Goal: Information Seeking & Learning: Learn about a topic

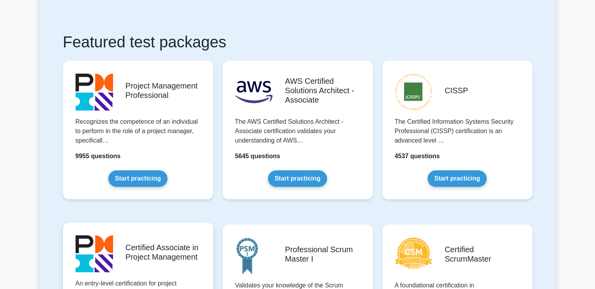
scroll to position [235, 0]
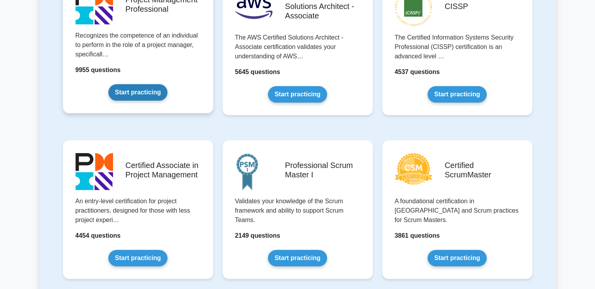
click at [131, 97] on link "Start practicing" at bounding box center [137, 92] width 59 height 16
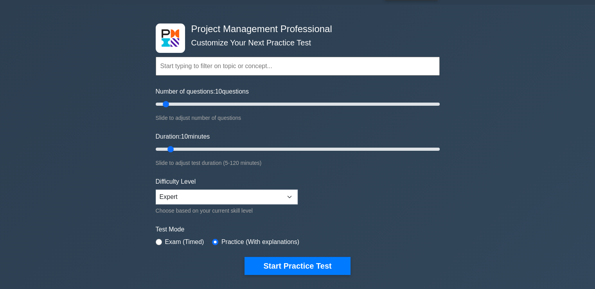
scroll to position [39, 0]
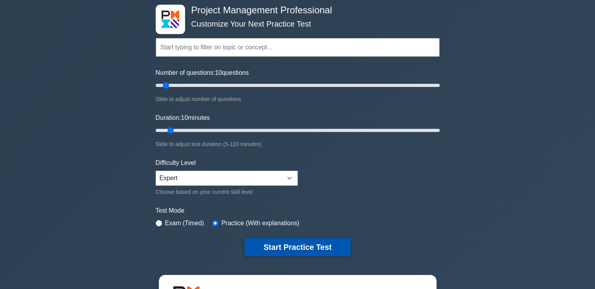
click at [281, 240] on button "Start Practice Test" at bounding box center [298, 247] width 106 height 18
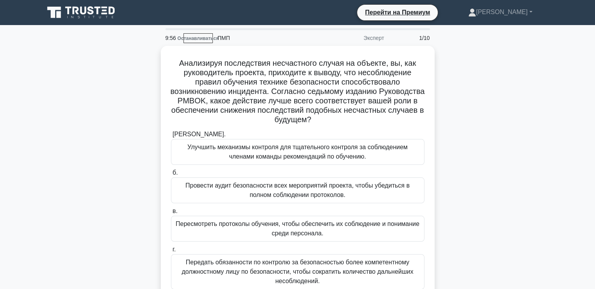
click at [513, 115] on div "Анализируя последствия несчастного случая на объекте, вы, как руководитель прое…" at bounding box center [298, 184] width 516 height 276
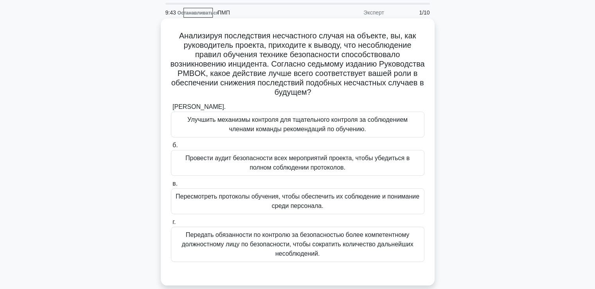
scroll to position [39, 0]
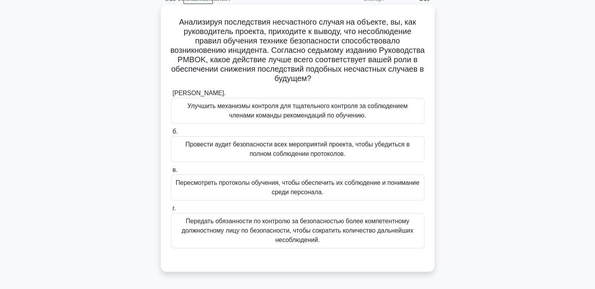
click at [249, 183] on font "Пересмотреть протоколы обучения, чтобы обеспечить их соблюдение и понимание сре…" at bounding box center [298, 187] width 244 height 16
click at [171, 173] on input "в. Пересмотреть протоколы обучения, чтобы обеспечить их соблюдение и понимание …" at bounding box center [171, 169] width 0 height 5
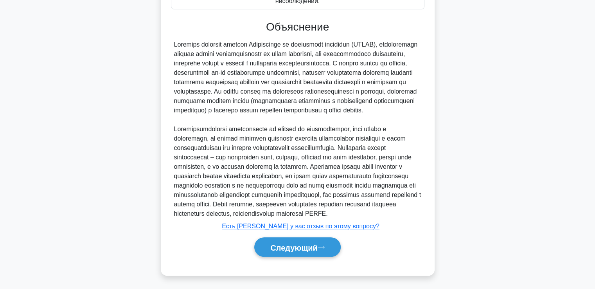
scroll to position [307, 0]
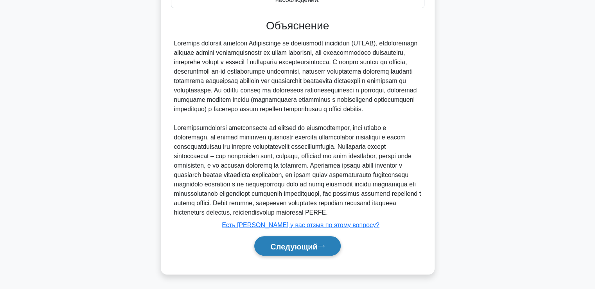
click at [310, 248] on font "Следующий" at bounding box center [293, 246] width 47 height 9
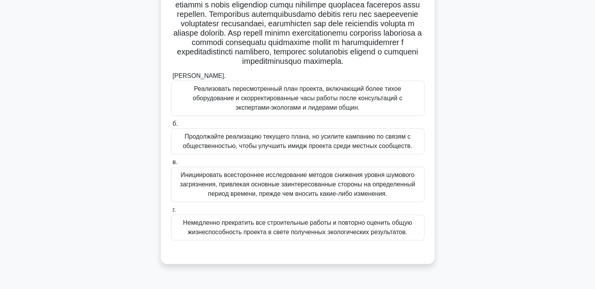
scroll to position [140, 0]
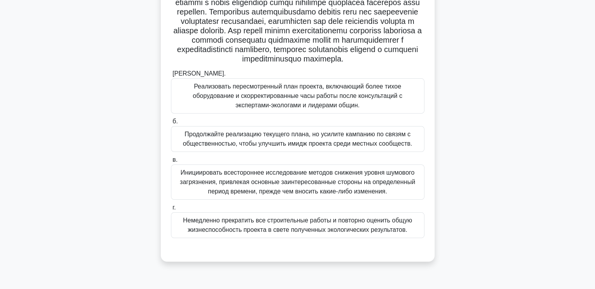
click at [258, 194] on font "Инициировать всестороннее исследование методов снижения уровня шумового загрязн…" at bounding box center [297, 181] width 235 height 25
click at [171, 162] on input "в. Инициировать всестороннее исследование методов снижения уровня шумового загр…" at bounding box center [171, 159] width 0 height 5
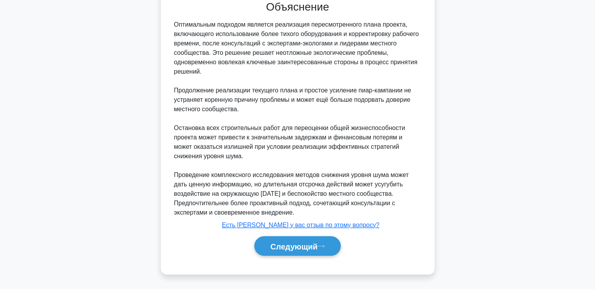
scroll to position [401, 0]
click at [265, 244] on button "Следующий" at bounding box center [297, 246] width 86 height 20
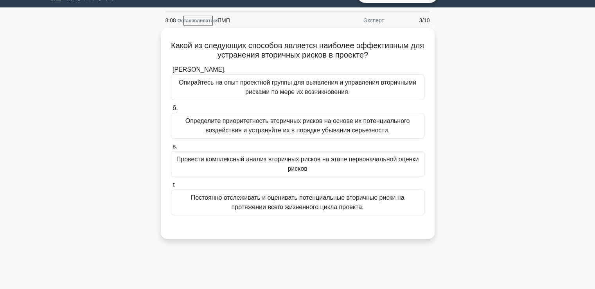
scroll to position [17, 0]
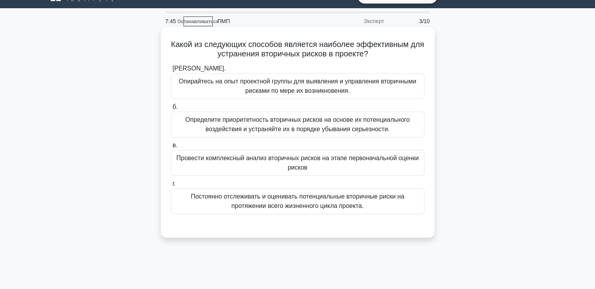
click at [239, 207] on font "Постоянно отслеживать и оценивать потенциальные вторичные риски на протяжении в…" at bounding box center [298, 201] width 214 height 16
click at [171, 186] on input "г. Постоянно отслеживать и оценивать потенциальные вторичные риски на протяжени…" at bounding box center [171, 183] width 0 height 5
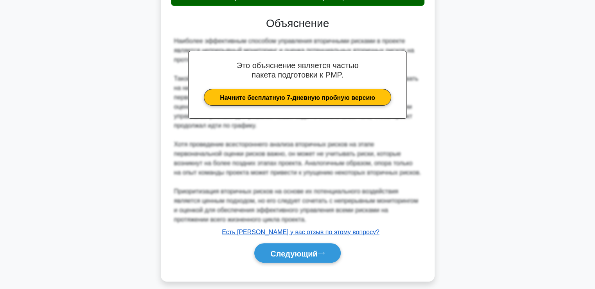
scroll to position [232, 0]
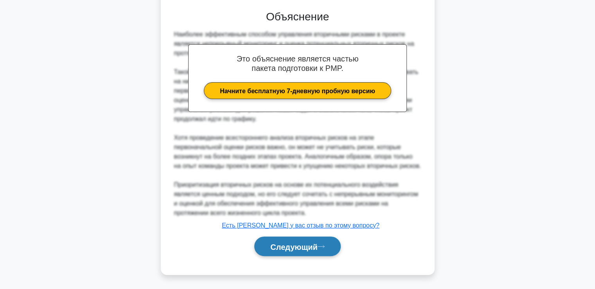
click at [302, 244] on font "Следующий" at bounding box center [293, 246] width 47 height 9
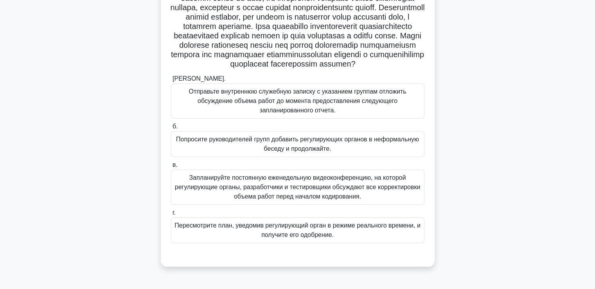
scroll to position [95, 0]
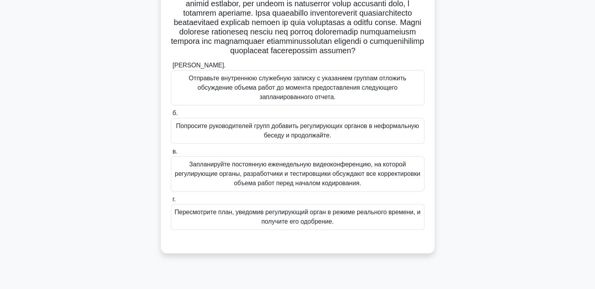
click at [246, 186] on font "Запланируйте постоянную еженедельную видеоконференцию, на которой регулирующие …" at bounding box center [298, 173] width 246 height 25
click at [171, 154] on input "в. Запланируйте постоянную еженедельную видеоконференцию, на которой регулирующ…" at bounding box center [171, 151] width 0 height 5
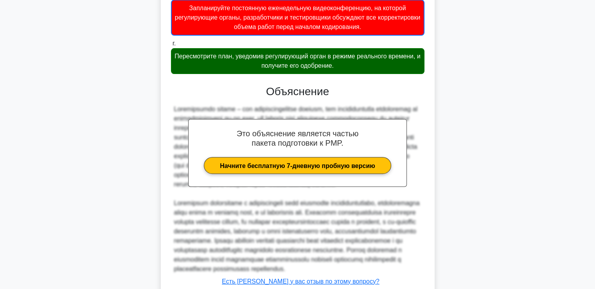
scroll to position [345, 0]
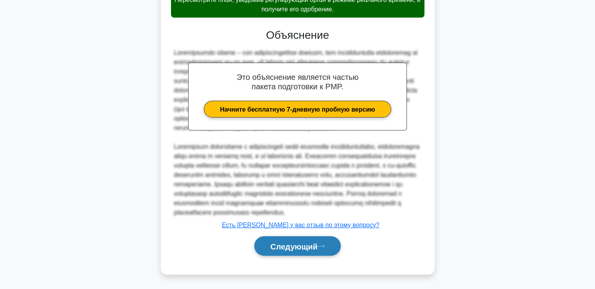
click at [283, 239] on button "Следующий" at bounding box center [297, 246] width 86 height 20
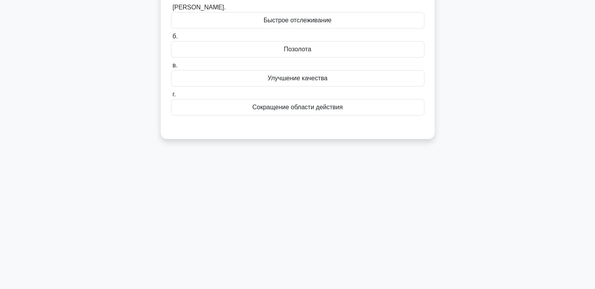
scroll to position [17, 0]
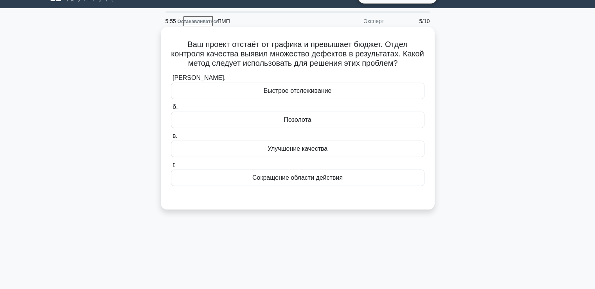
click at [272, 150] on font "Улучшение качества" at bounding box center [298, 148] width 60 height 7
click at [171, 138] on input "в. Улучшение качества" at bounding box center [171, 135] width 0 height 5
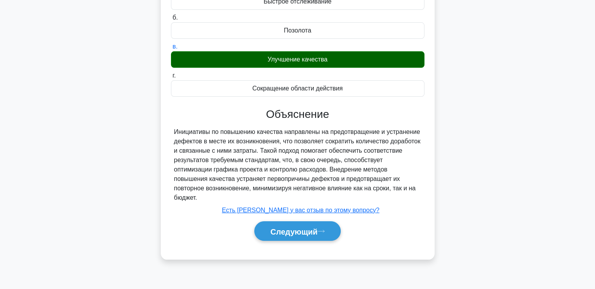
scroll to position [134, 0]
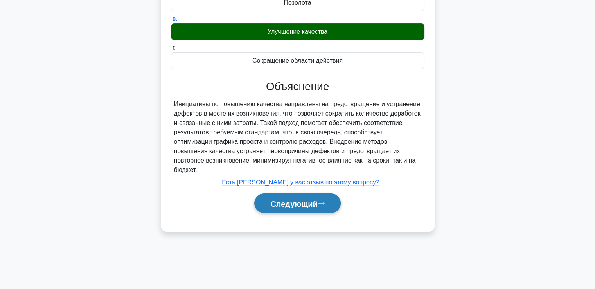
click at [305, 193] on button "Следующий" at bounding box center [297, 203] width 86 height 20
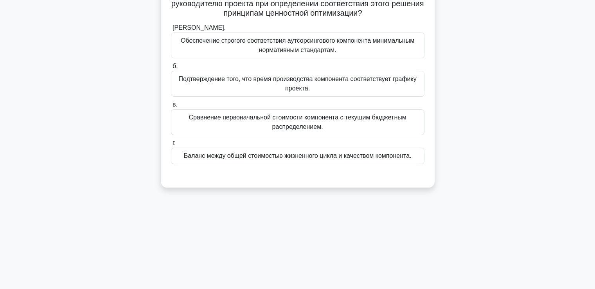
scroll to position [17, 0]
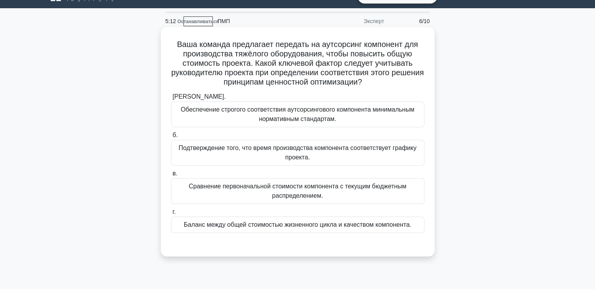
click at [286, 226] on font "Баланс между общей стоимостью жизненного цикла и качеством компонента." at bounding box center [298, 224] width 228 height 7
click at [171, 214] on input "г. Баланс между общей стоимостью жизненного цикла и качеством компонента." at bounding box center [171, 211] width 0 height 5
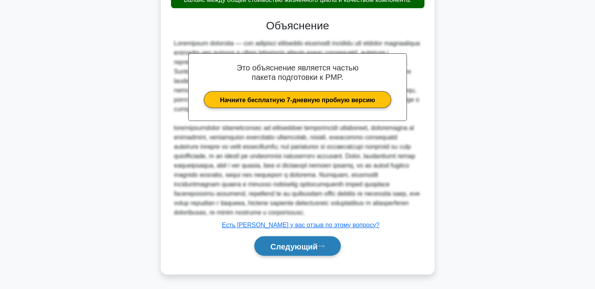
click at [310, 242] on font "Следующий" at bounding box center [293, 246] width 47 height 9
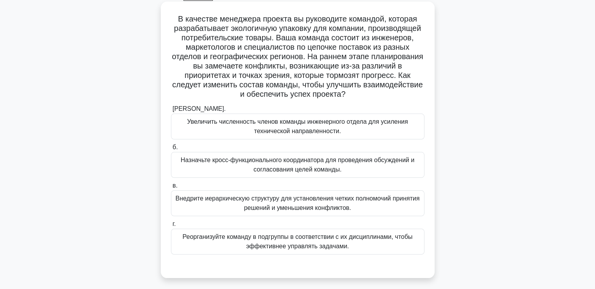
scroll to position [56, 0]
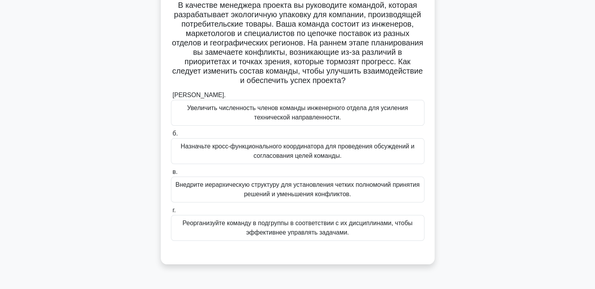
click at [243, 187] on font "Внедрите иерархическую структуру для установления четких полномочий принятия ре…" at bounding box center [297, 189] width 244 height 16
click at [171, 174] on input "в. Внедрите иерархическую структуру для установления четких полномочий принятия…" at bounding box center [171, 171] width 0 height 5
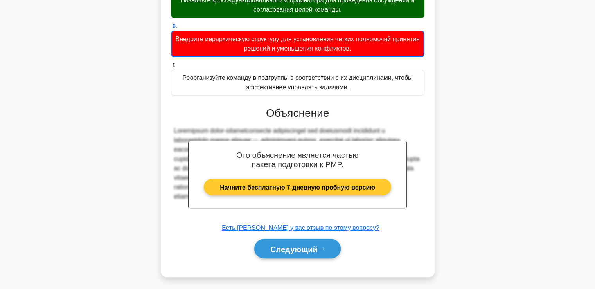
scroll to position [204, 0]
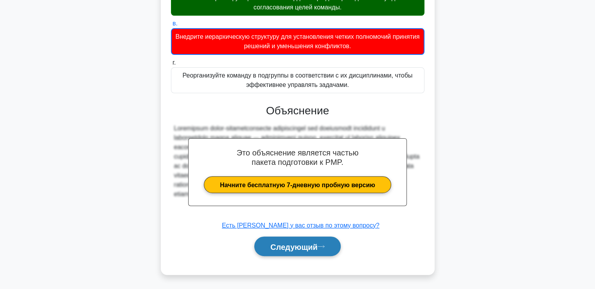
click at [296, 249] on font "Следующий" at bounding box center [293, 246] width 47 height 9
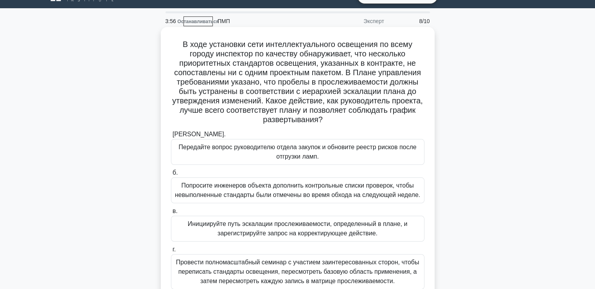
scroll to position [56, 0]
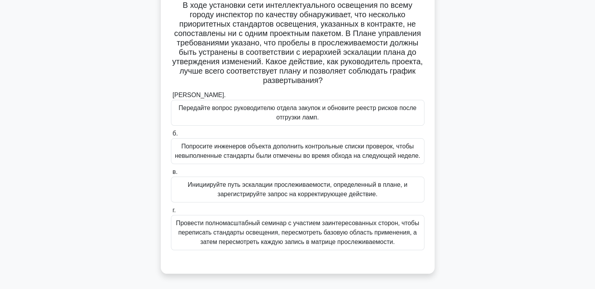
click at [250, 222] on font "Провести полномасштабный семинар с участием заинтересованных сторон, чтобы пере…" at bounding box center [297, 231] width 243 height 25
click at [171, 213] on input "г. Провести полномасштабный семинар с участием заинтересованных сторон, чтобы п…" at bounding box center [171, 210] width 0 height 5
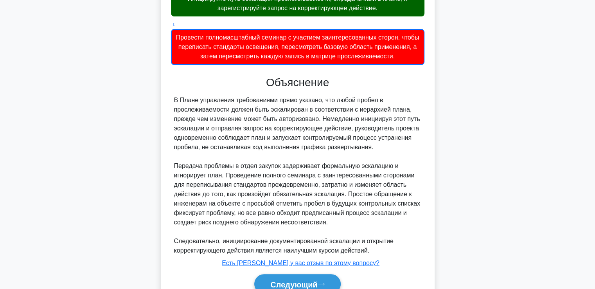
scroll to position [252, 0]
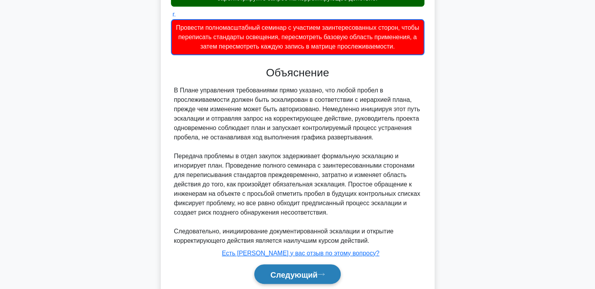
click at [288, 271] on font "Следующий" at bounding box center [293, 274] width 47 height 9
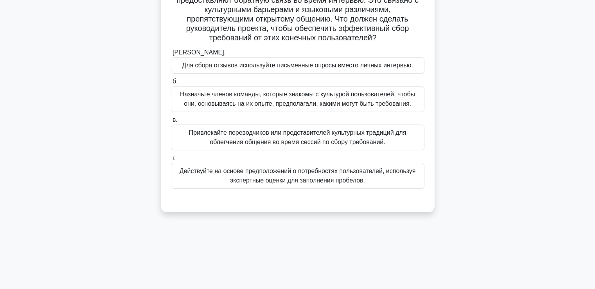
scroll to position [17, 0]
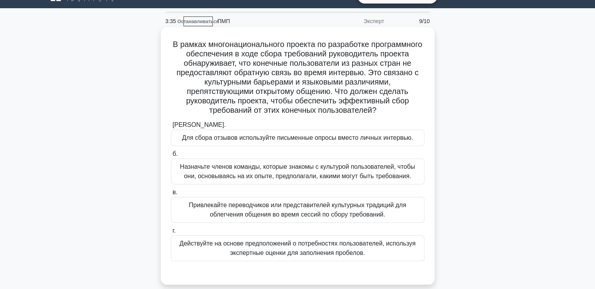
click at [248, 240] on font "Действуйте на основе предположений о потребностях пользователей, используя эксп…" at bounding box center [298, 248] width 236 height 16
click at [171, 233] on input "г. Действуйте на основе предположений о потребностях пользователей, используя э…" at bounding box center [171, 230] width 0 height 5
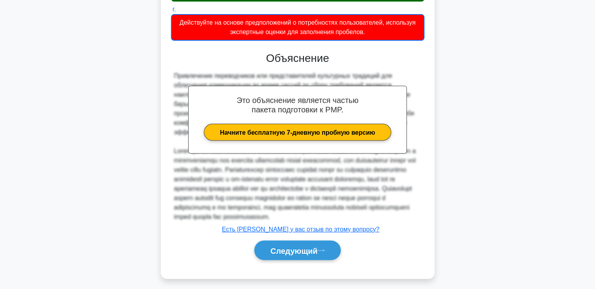
scroll to position [251, 0]
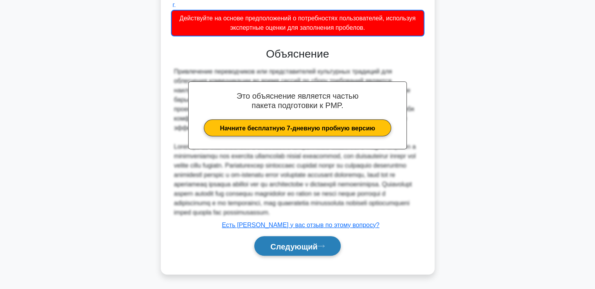
click at [293, 243] on font "Следующий" at bounding box center [293, 246] width 47 height 9
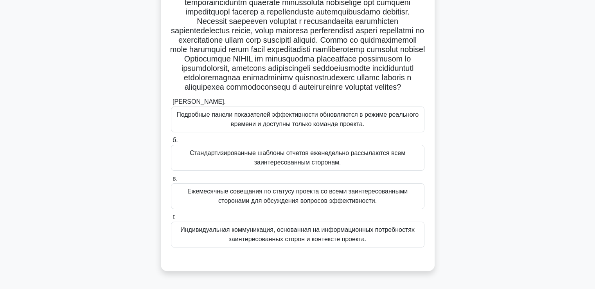
scroll to position [158, 0]
click at [255, 127] on font "Подробные панели показателей эффективности обновляются в режиме реального време…" at bounding box center [297, 119] width 242 height 16
click at [171, 104] on input "а. Подробные панели показателей эффективности обновляются в режиме реального вр…" at bounding box center [171, 101] width 0 height 5
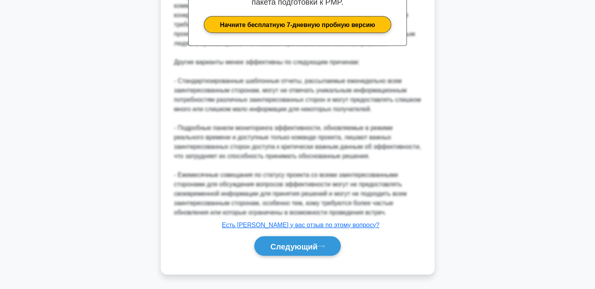
scroll to position [471, 0]
click at [306, 250] on font "Следующий" at bounding box center [293, 246] width 47 height 9
